Goal: Obtain resource: Download file/media

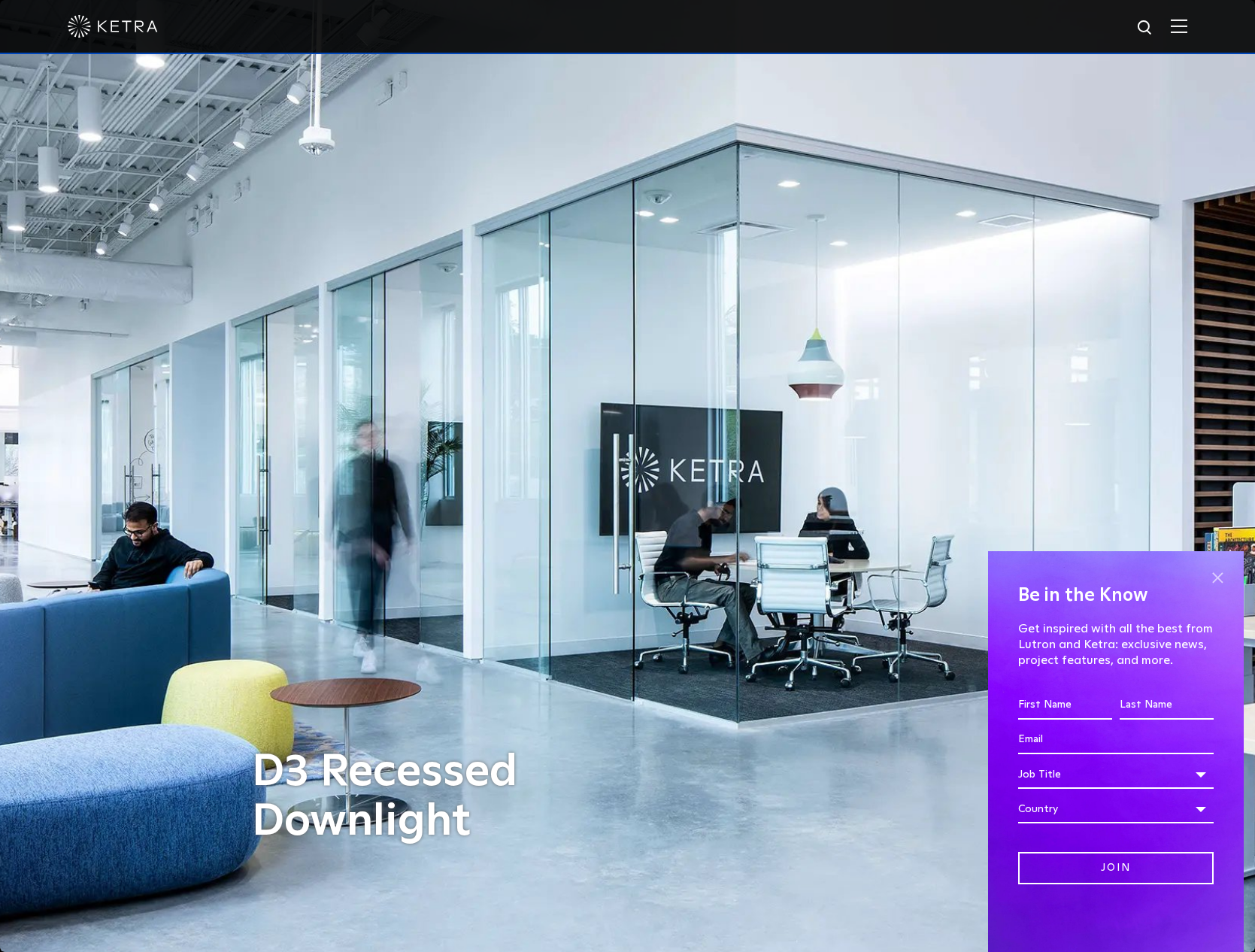
click at [1213, 574] on span at bounding box center [1218, 577] width 23 height 23
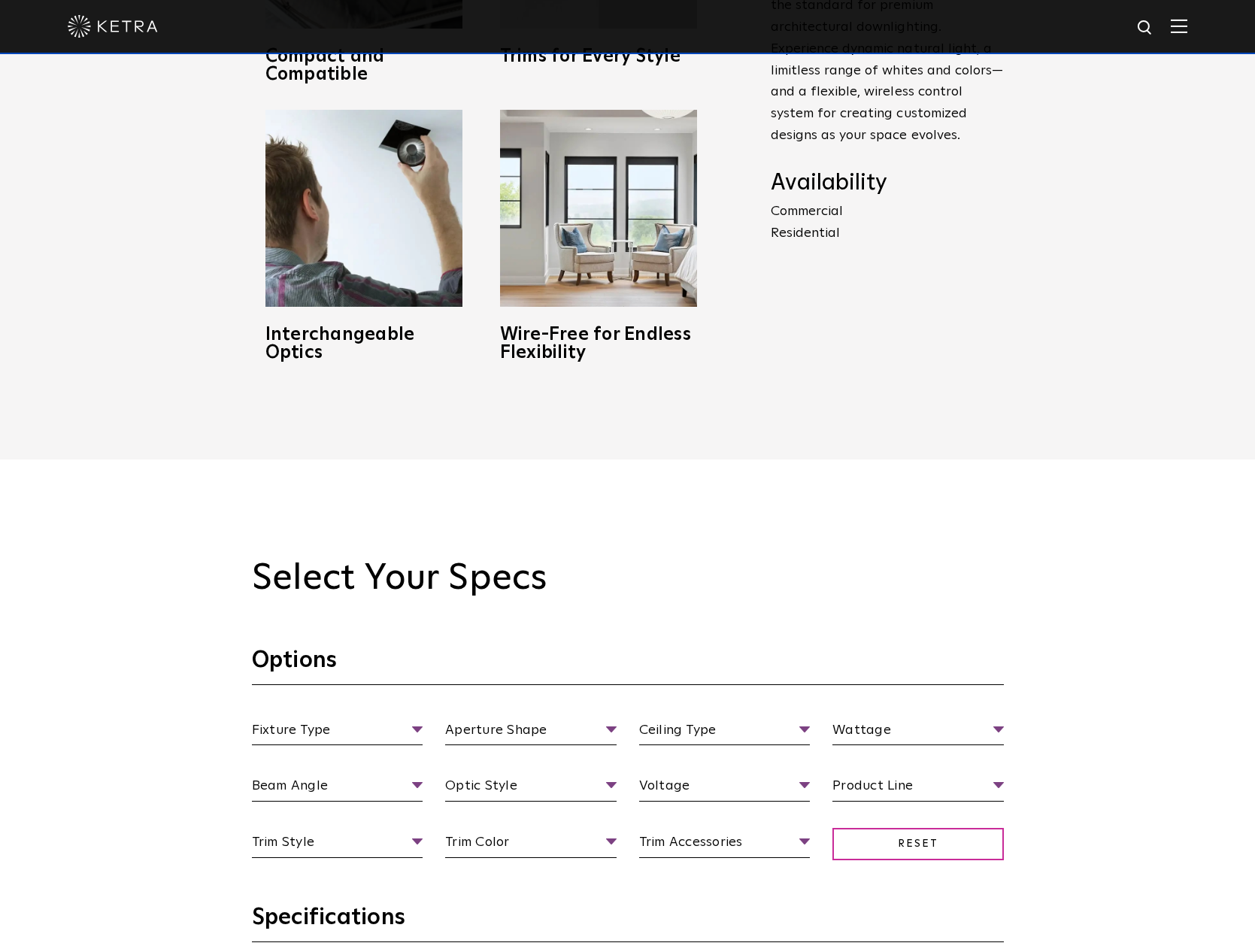
scroll to position [1353, 0]
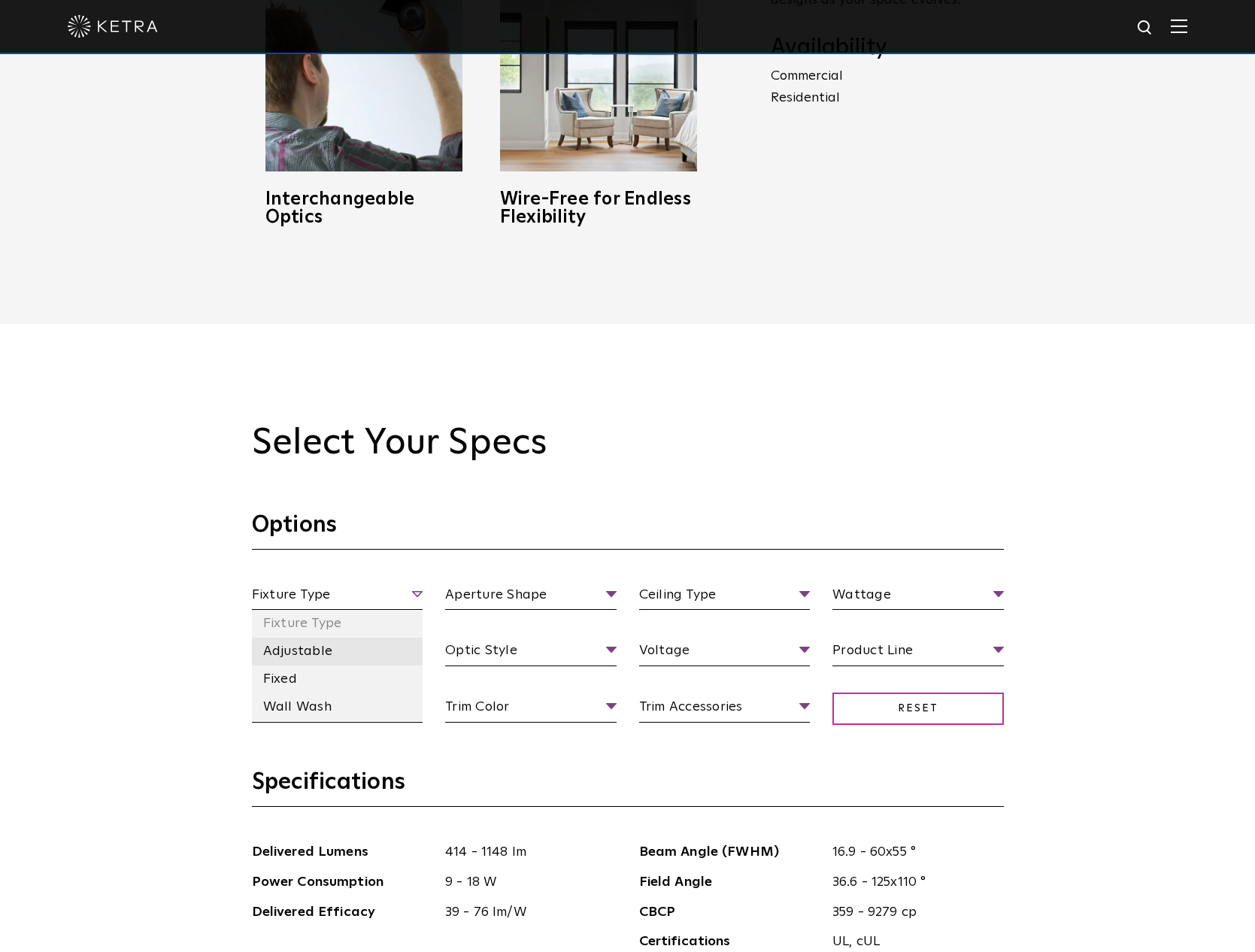
click at [318, 654] on li "Adjustable" at bounding box center [337, 651] width 172 height 28
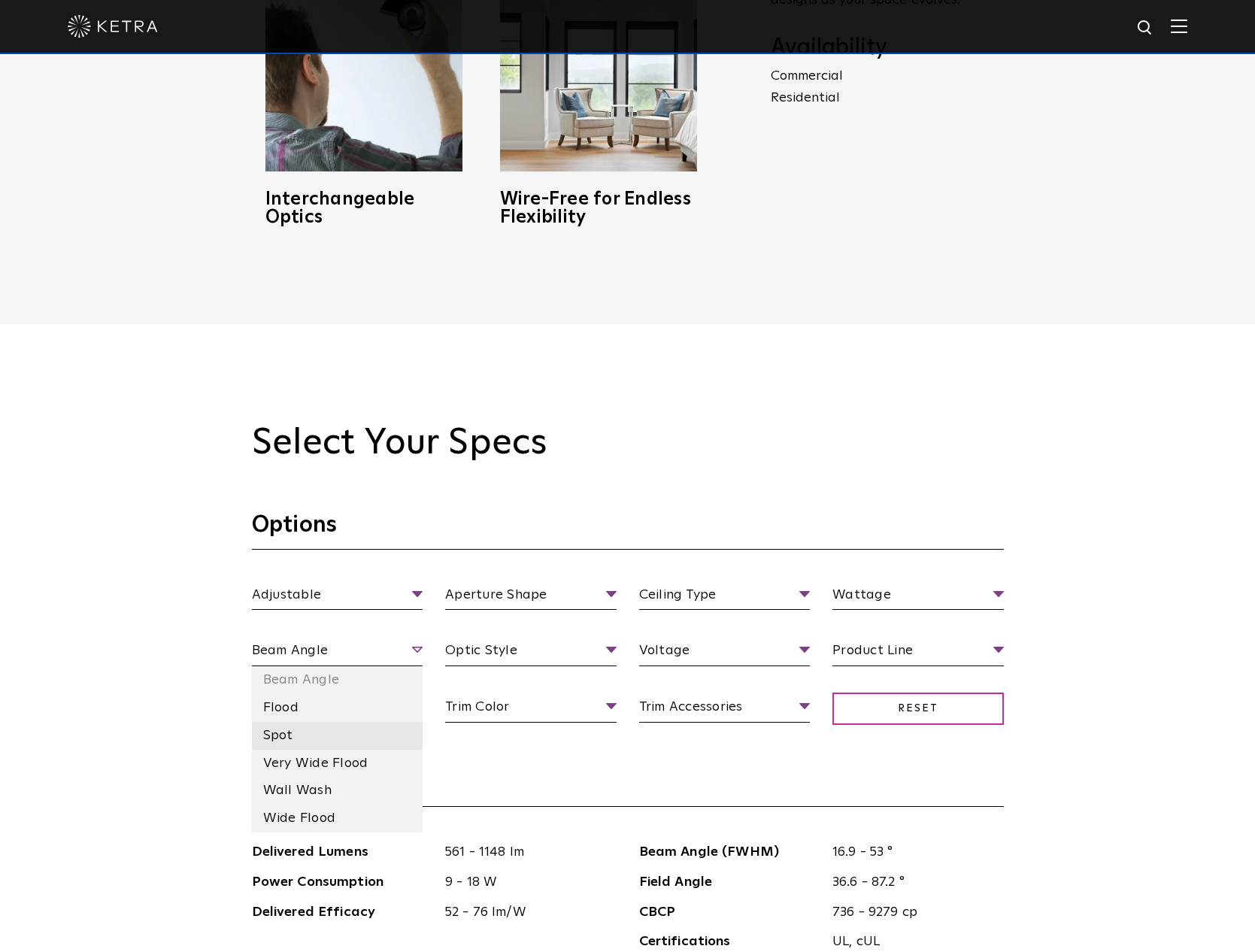
click at [324, 735] on li "Spot" at bounding box center [337, 735] width 172 height 28
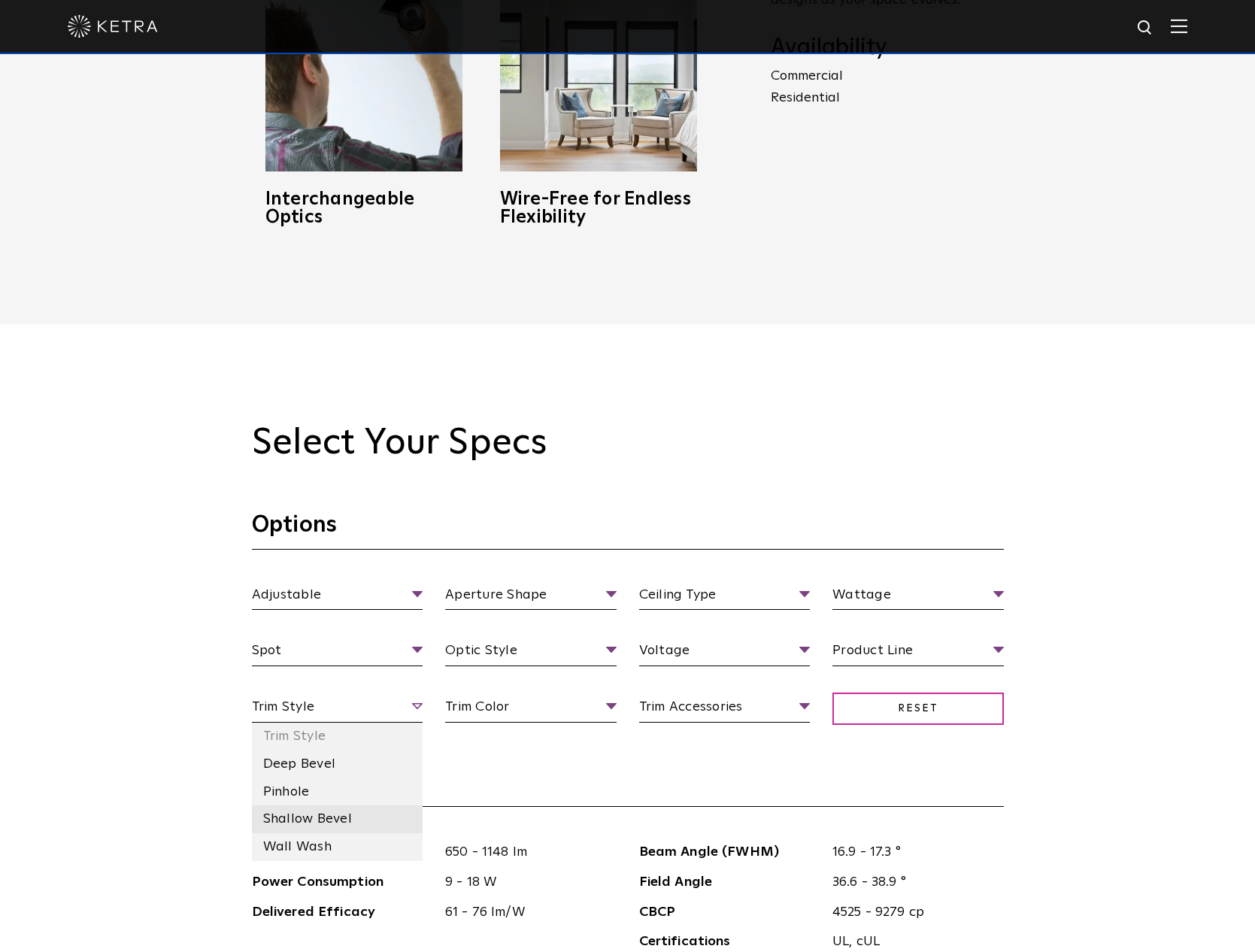
click at [360, 818] on li "Shallow Bevel" at bounding box center [337, 819] width 172 height 28
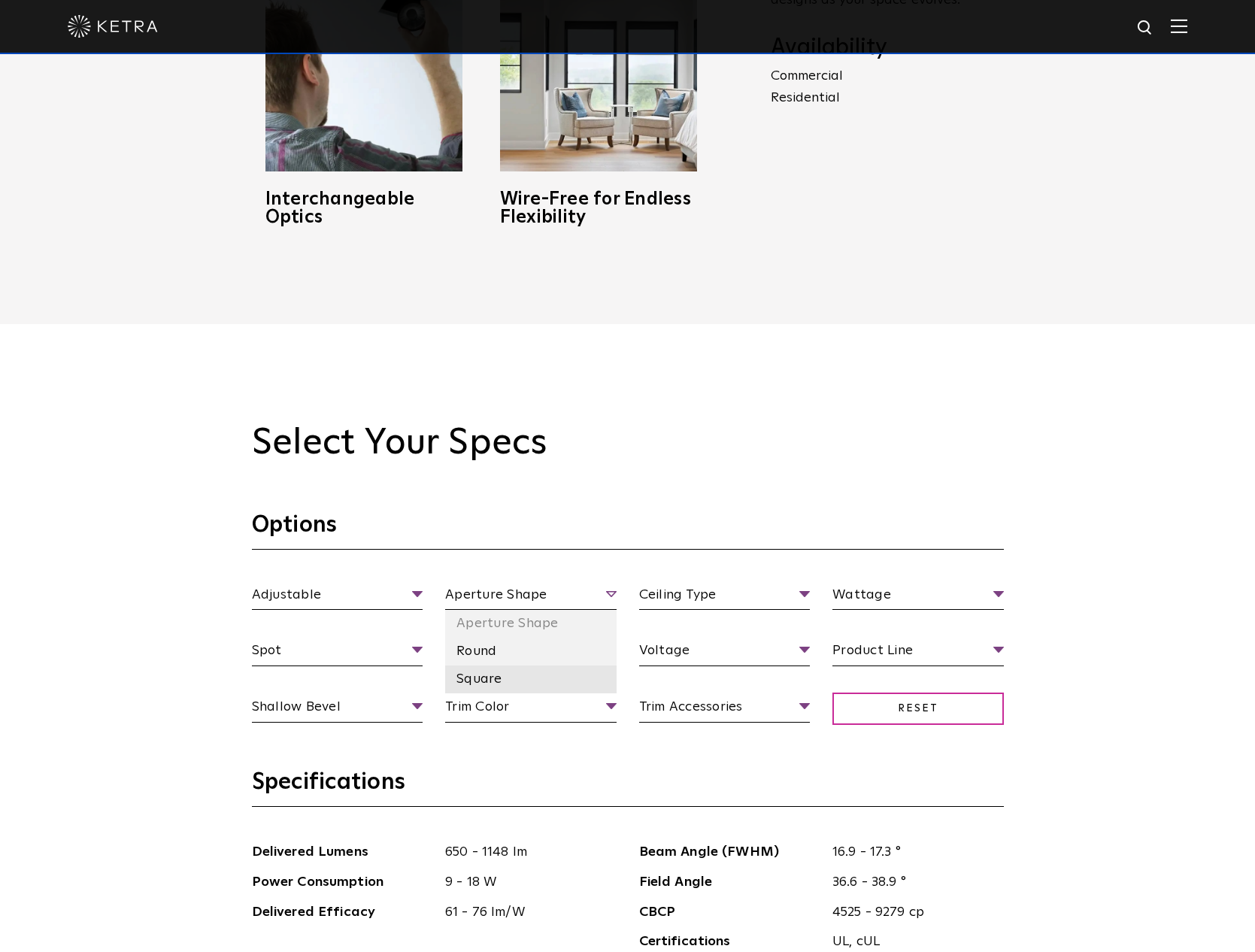
click at [485, 679] on li "Square" at bounding box center [531, 679] width 172 height 28
click at [525, 709] on li "High Output" at bounding box center [531, 708] width 172 height 28
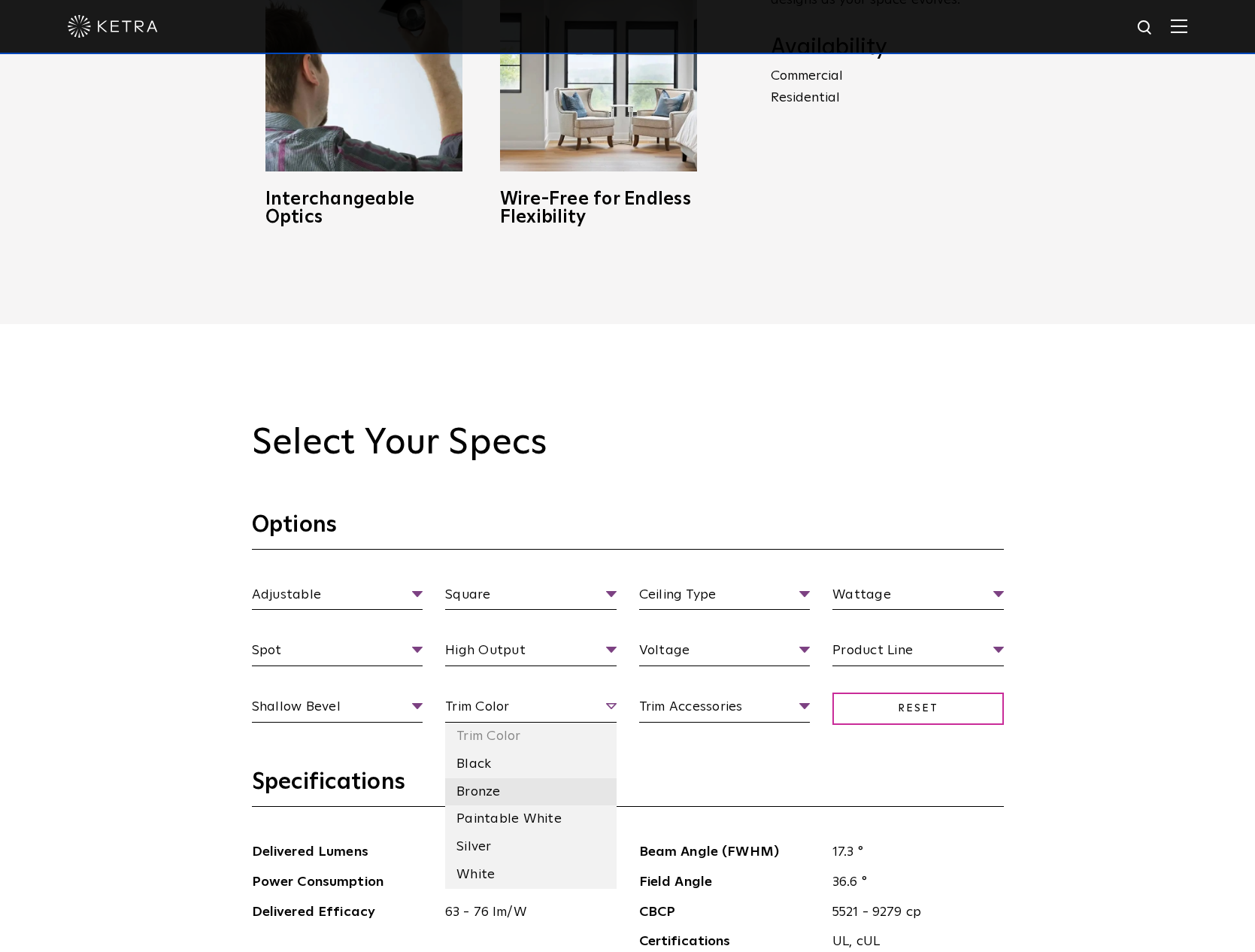
click at [481, 792] on li "Bronze" at bounding box center [531, 792] width 172 height 28
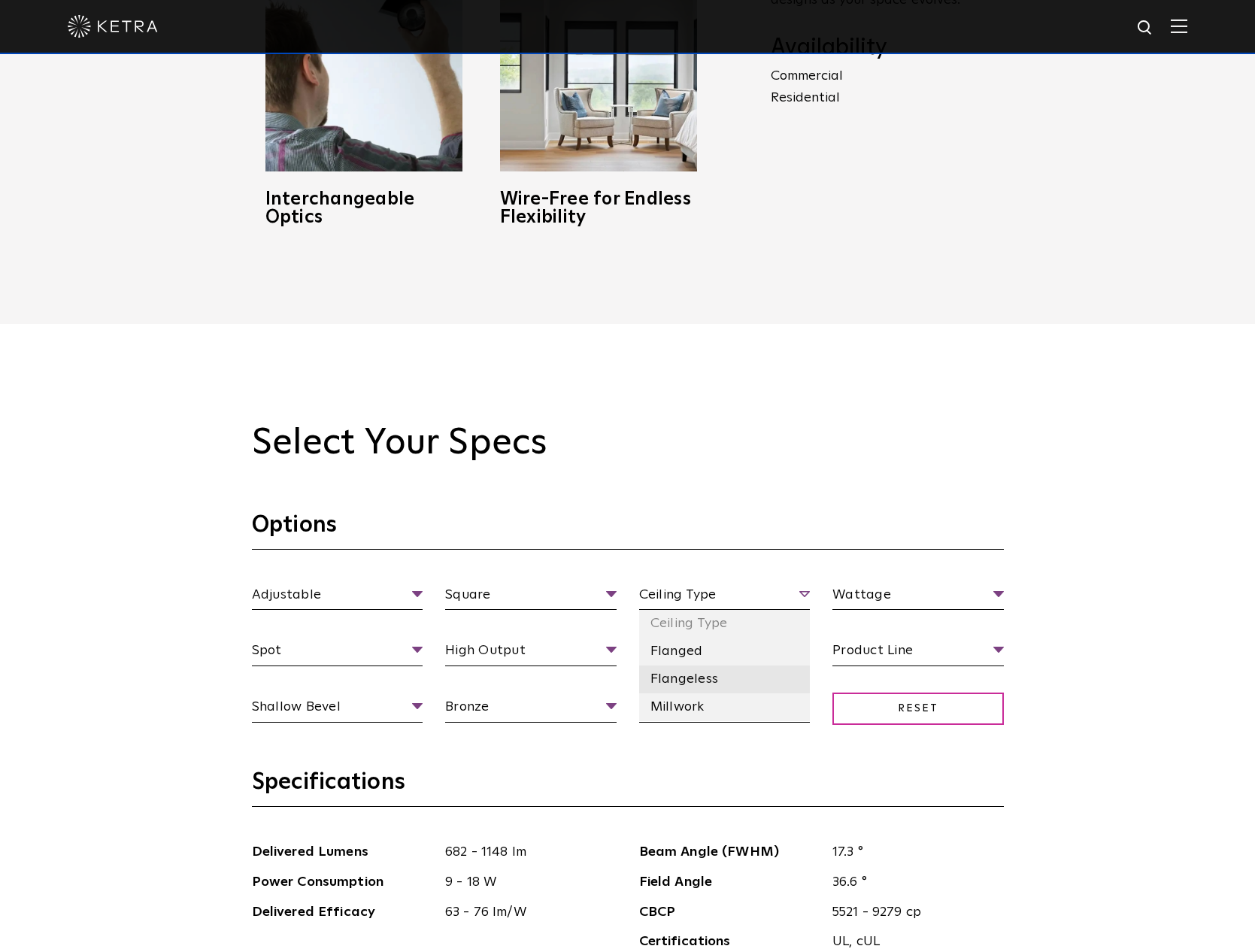
click at [690, 680] on li "Flangeless" at bounding box center [725, 679] width 172 height 28
click at [690, 706] on li "Millwork" at bounding box center [725, 707] width 172 height 28
click at [667, 711] on li "120 V" at bounding box center [725, 708] width 172 height 28
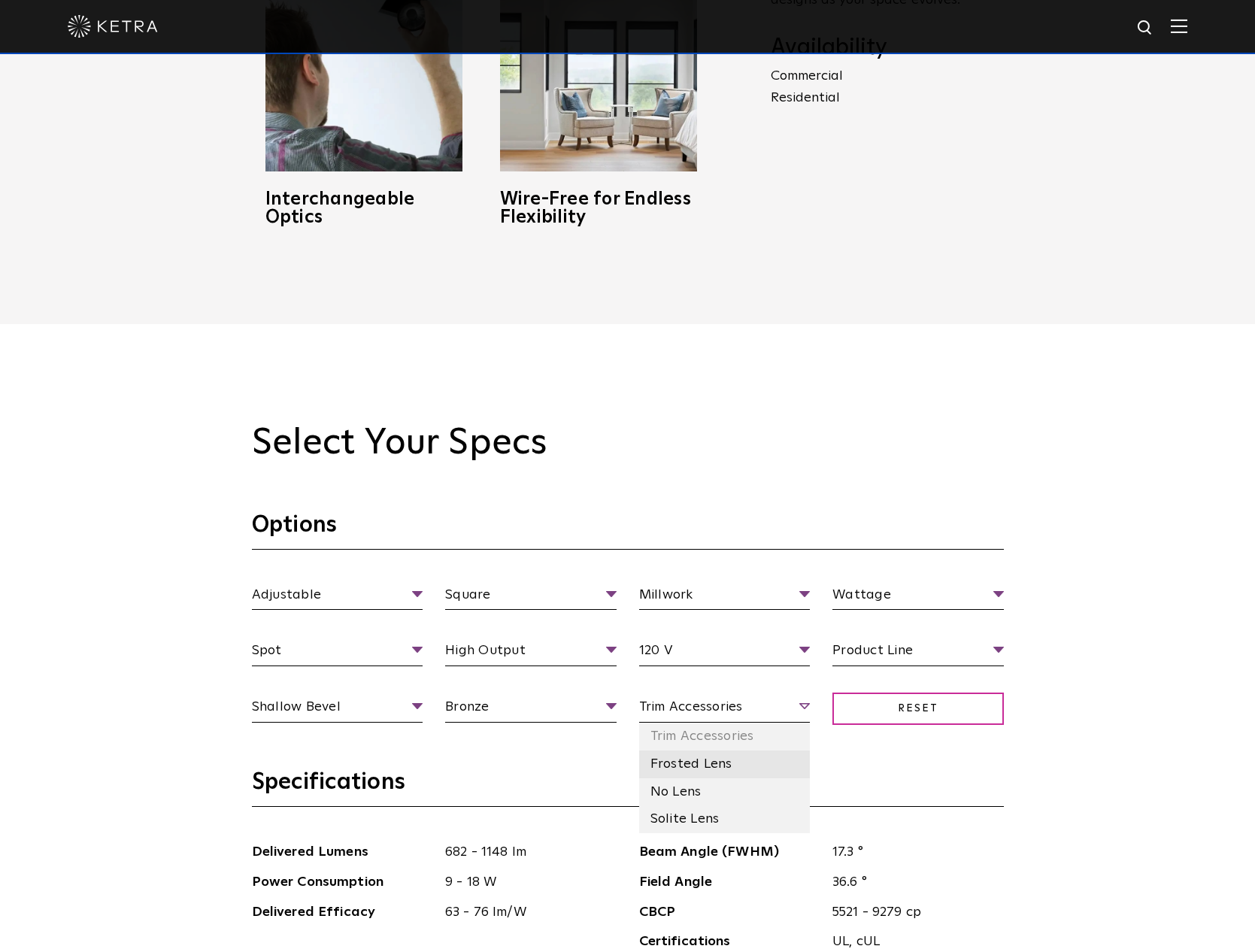
click at [686, 765] on li "Frosted Lens" at bounding box center [725, 765] width 172 height 28
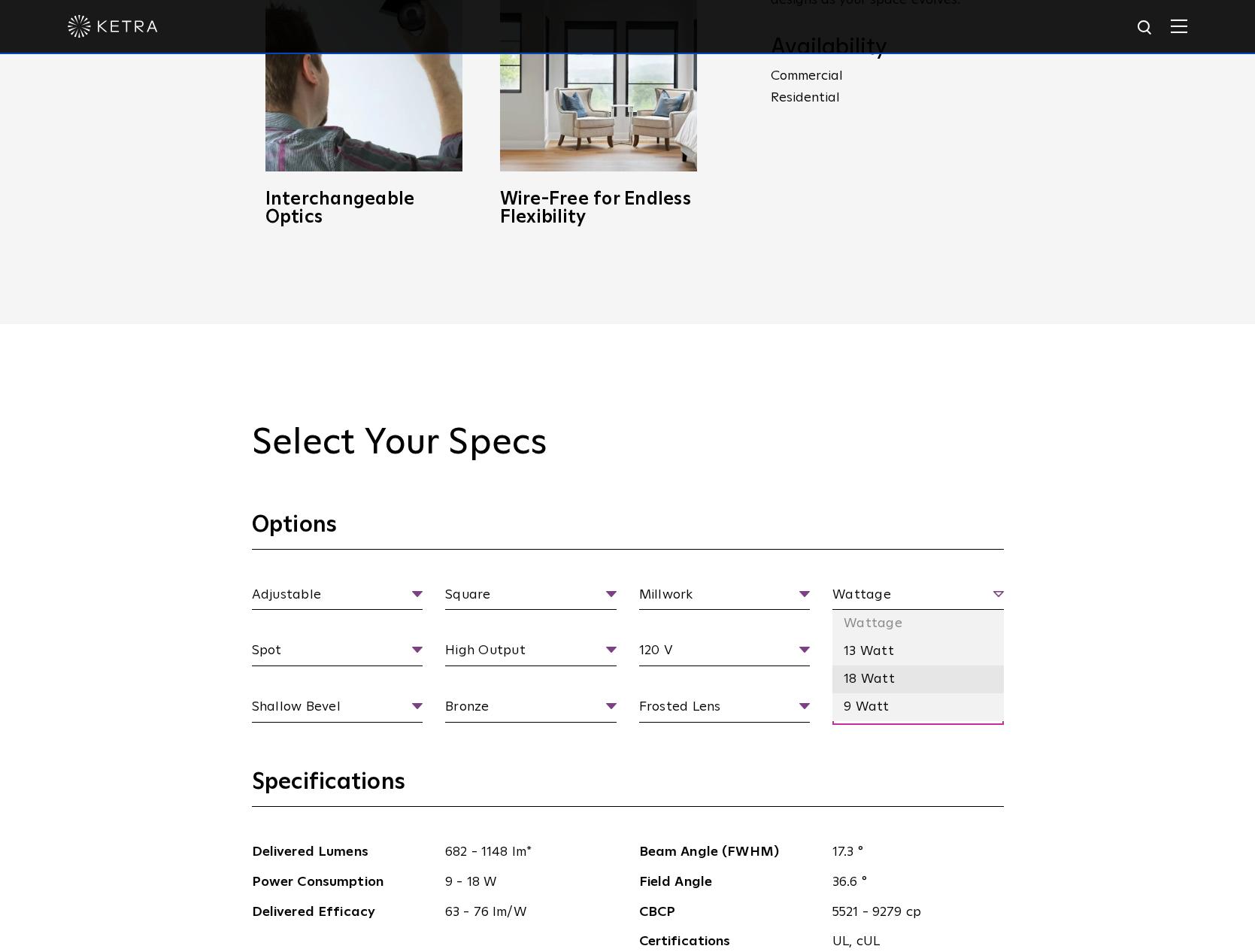
click at [880, 680] on li "18 Watt" at bounding box center [918, 679] width 172 height 28
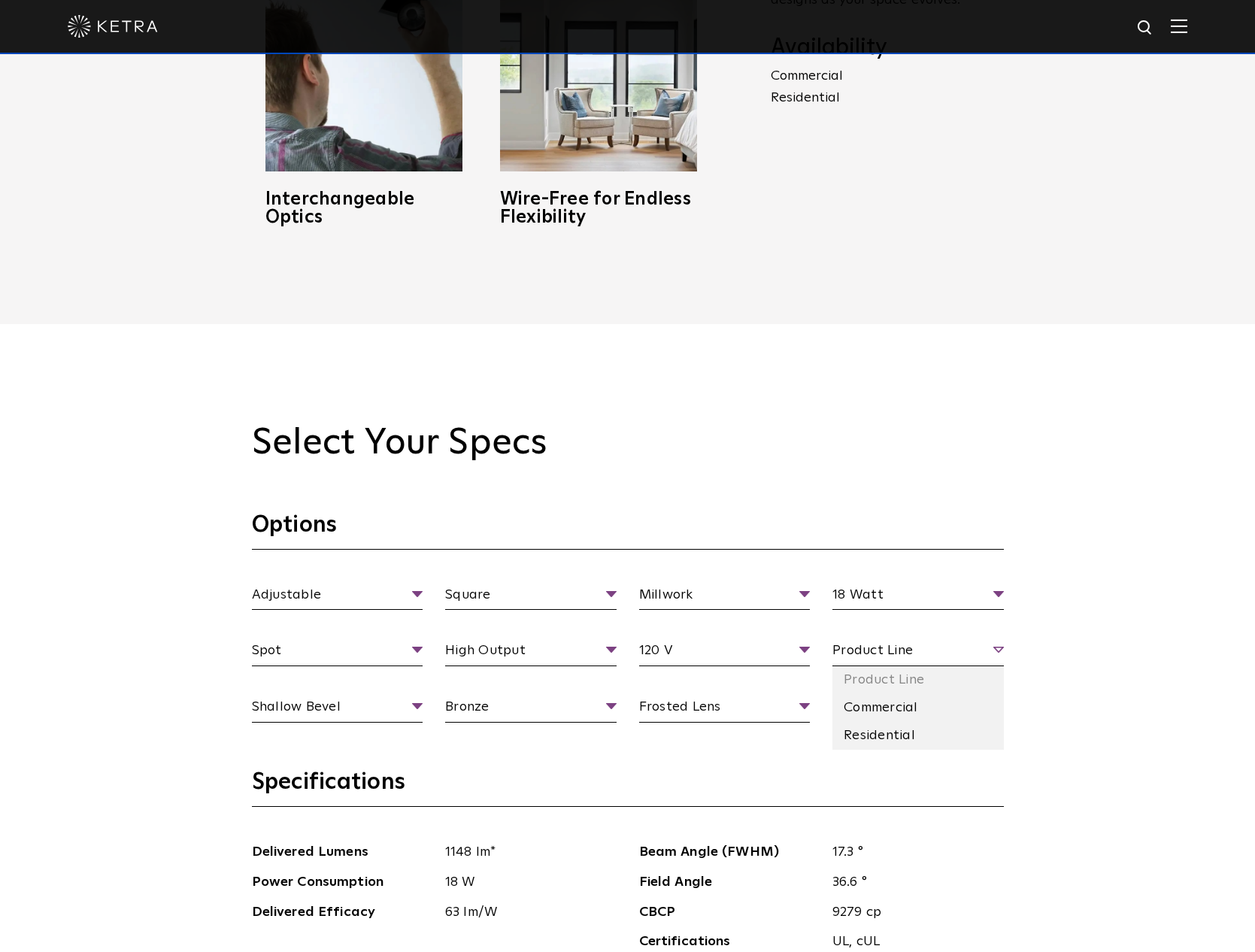
click at [910, 653] on span "Product Line" at bounding box center [918, 653] width 172 height 26
click at [899, 732] on li "Residential" at bounding box center [918, 735] width 172 height 28
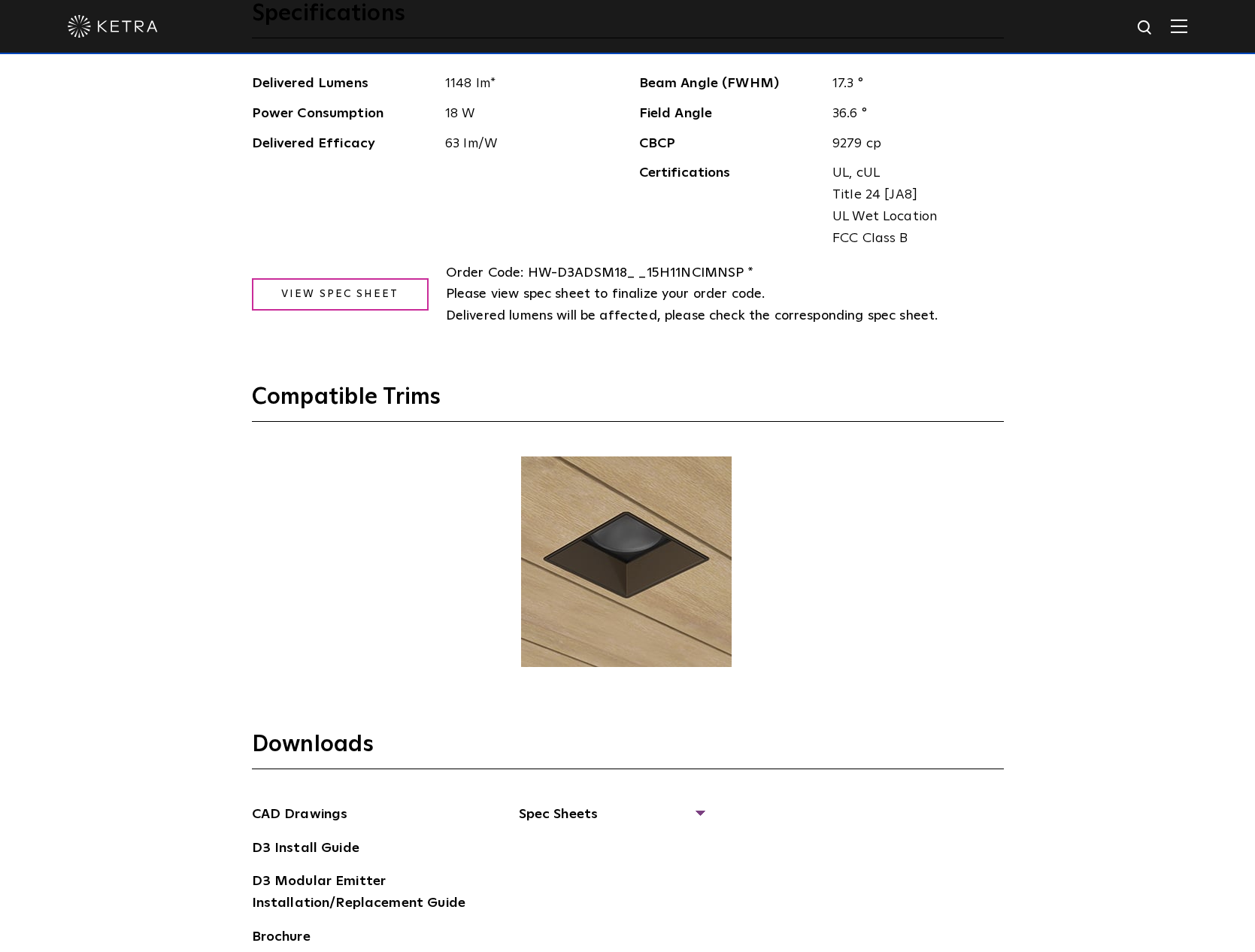
scroll to position [2256, 0]
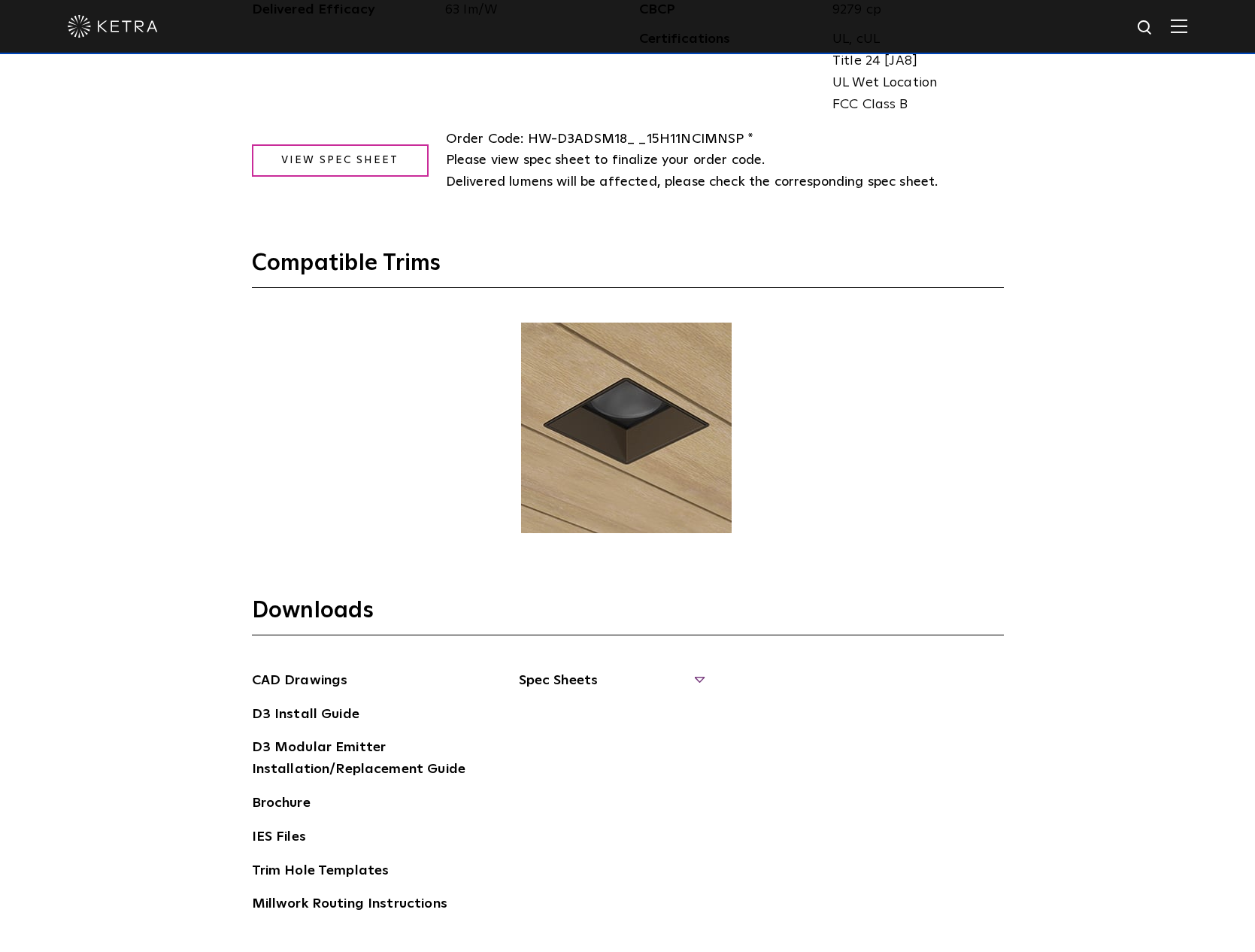
click at [697, 679] on span "Spec Sheets" at bounding box center [611, 687] width 184 height 33
click at [603, 810] on link "D3 Adjustable Square" at bounding box center [596, 809] width 117 height 16
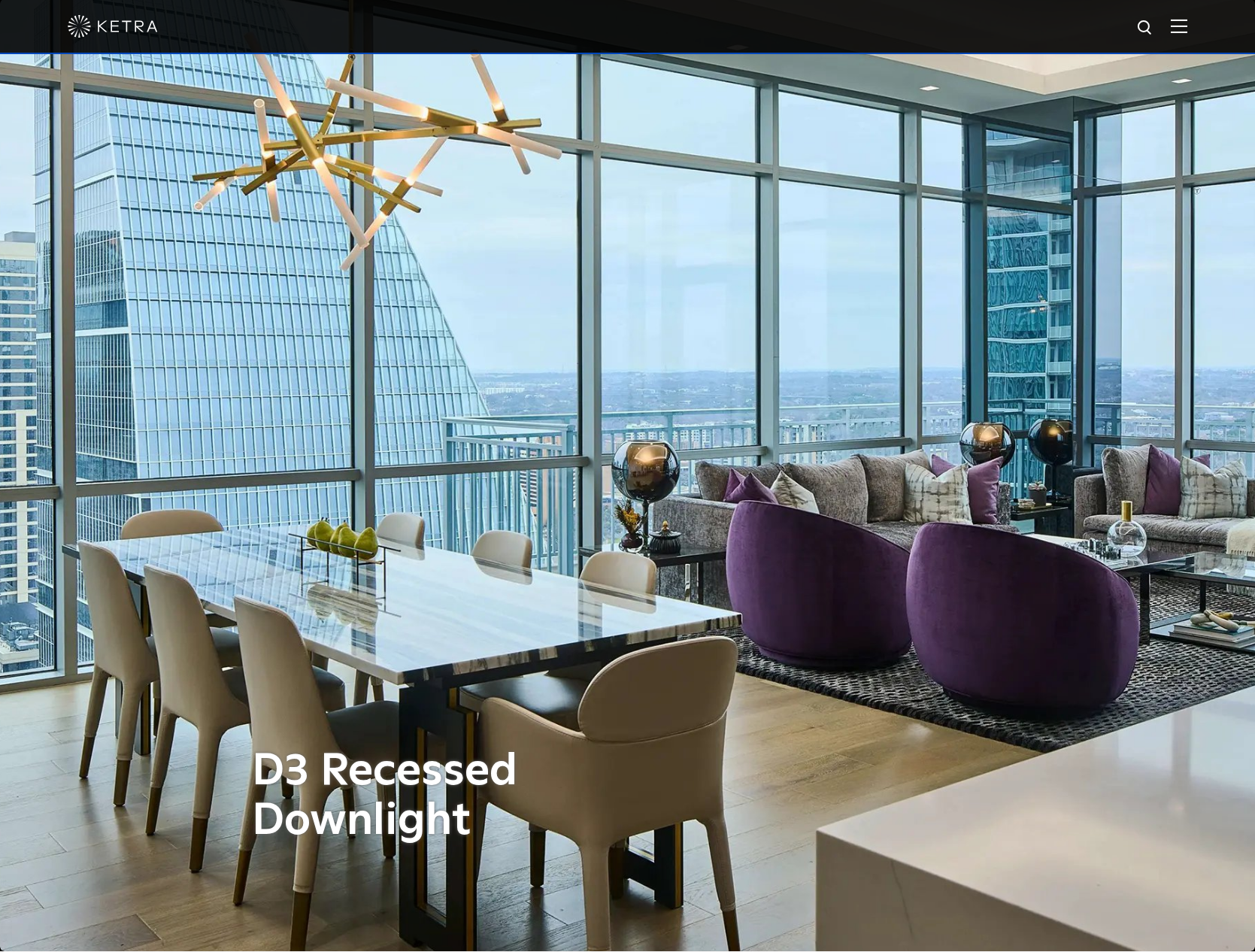
scroll to position [0, 0]
